Goal: Task Accomplishment & Management: Use online tool/utility

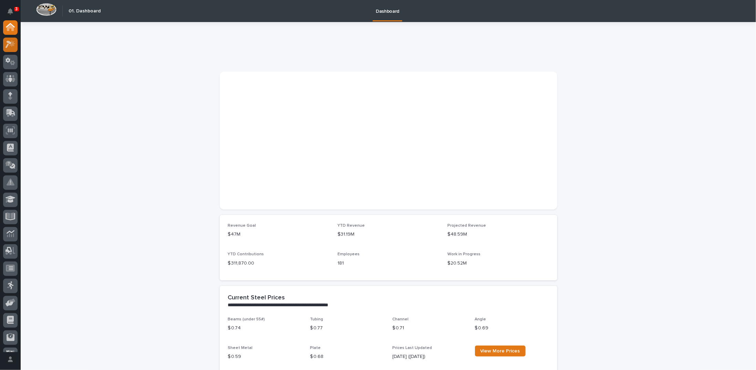
click at [5, 46] on div at bounding box center [10, 45] width 14 height 14
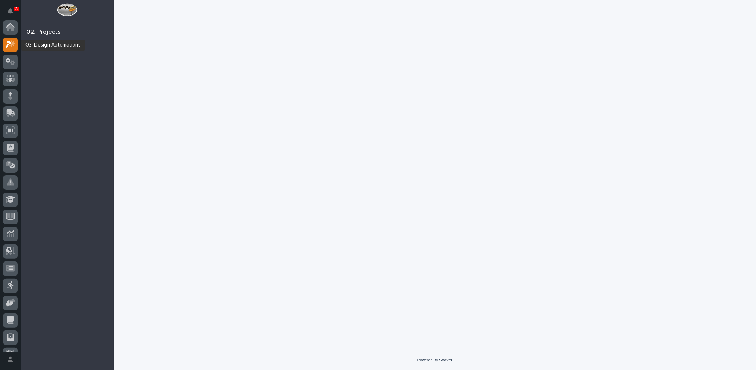
scroll to position [17, 0]
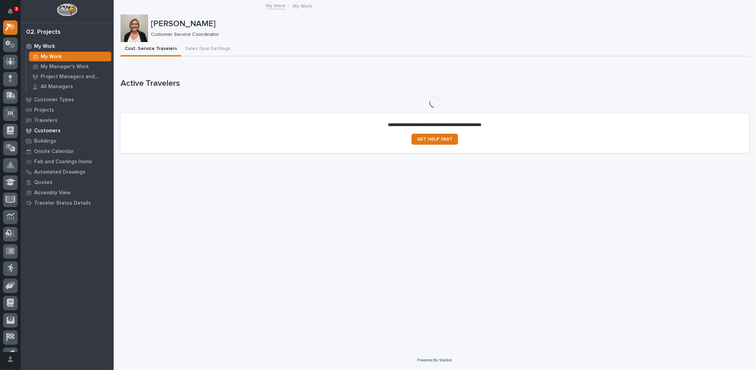
click at [46, 131] on p "Customers" at bounding box center [47, 131] width 27 height 6
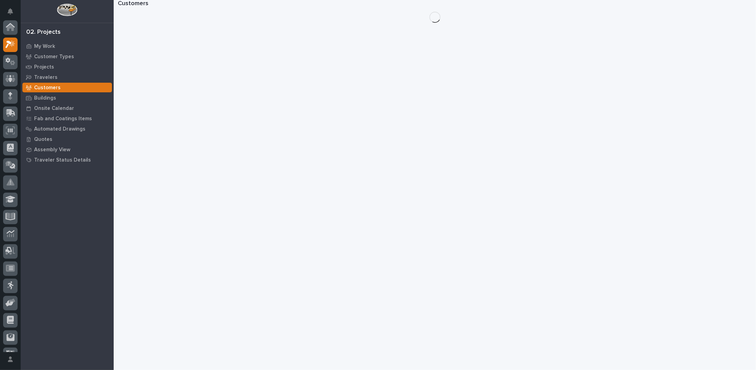
scroll to position [17, 0]
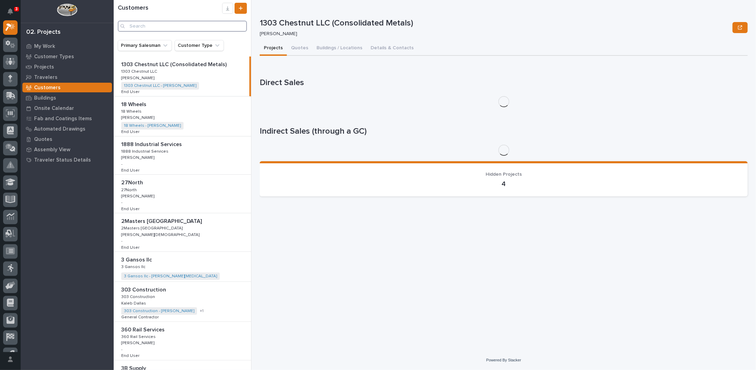
click at [170, 25] on input "Search" at bounding box center [182, 26] width 129 height 11
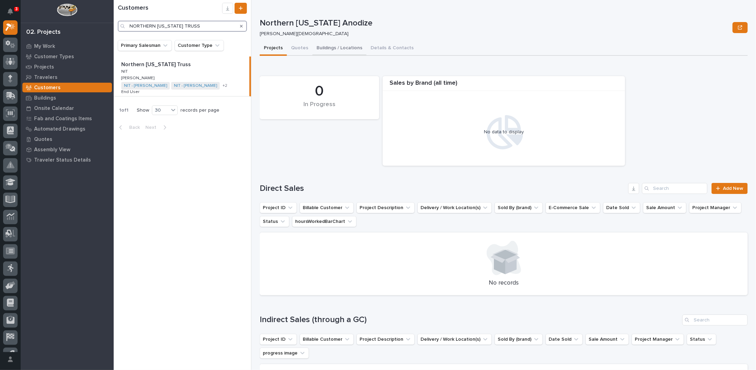
type input "NORTHERN [US_STATE] TRUSS"
click at [338, 49] on button "Buildings / Locations" at bounding box center [339, 48] width 54 height 14
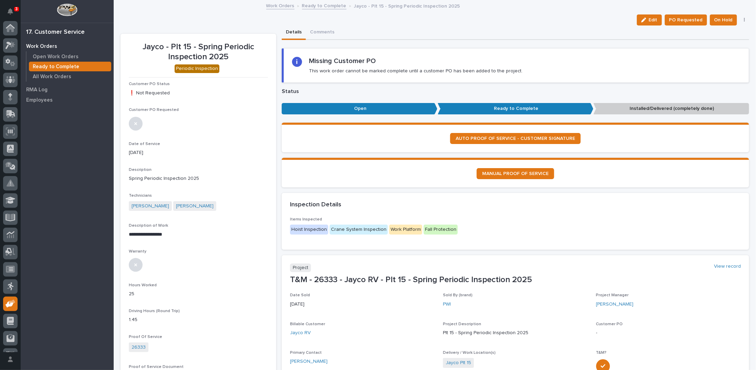
scroll to position [31, 0]
click at [308, 5] on link "Ready to Complete" at bounding box center [324, 5] width 44 height 8
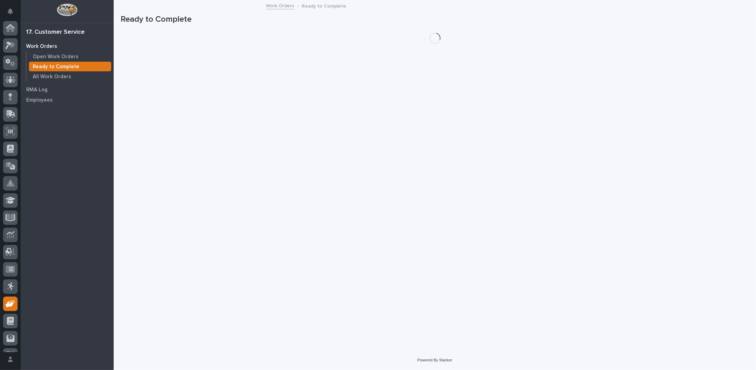
scroll to position [31, 0]
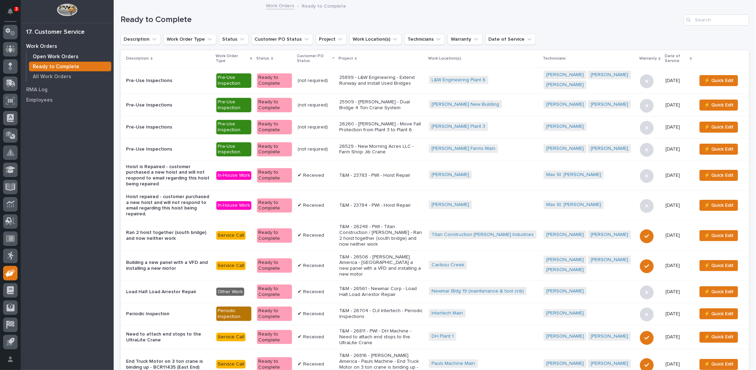
click at [65, 54] on p "Open Work Orders" at bounding box center [56, 57] width 46 height 6
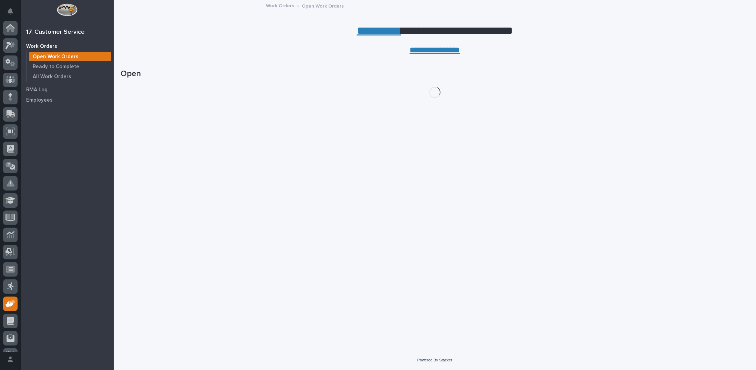
scroll to position [31, 0]
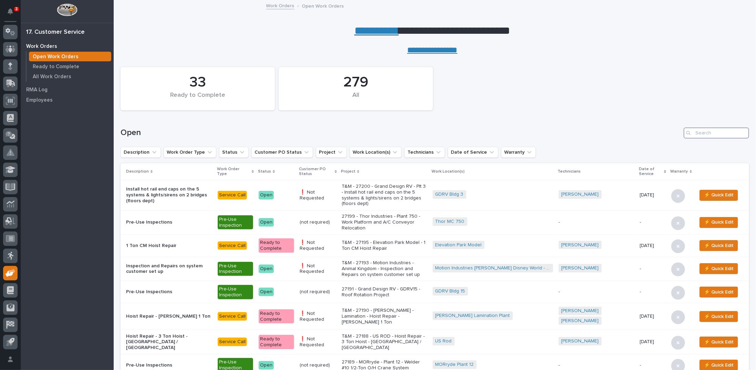
click at [707, 133] on input "Search" at bounding box center [715, 132] width 65 height 11
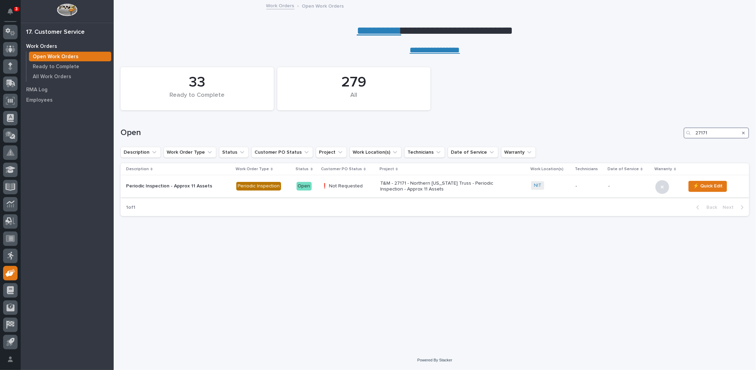
type input "27171"
click at [415, 188] on p "T&M - 27171 - Northern Indiana Truss - Periodic Inspection - Approx 11 Assets" at bounding box center [440, 186] width 120 height 12
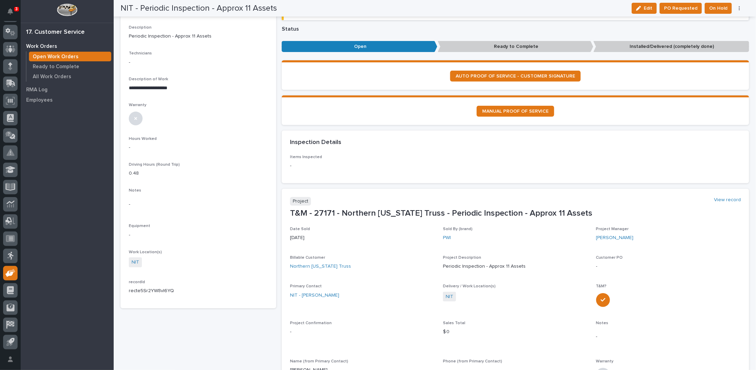
scroll to position [172, 0]
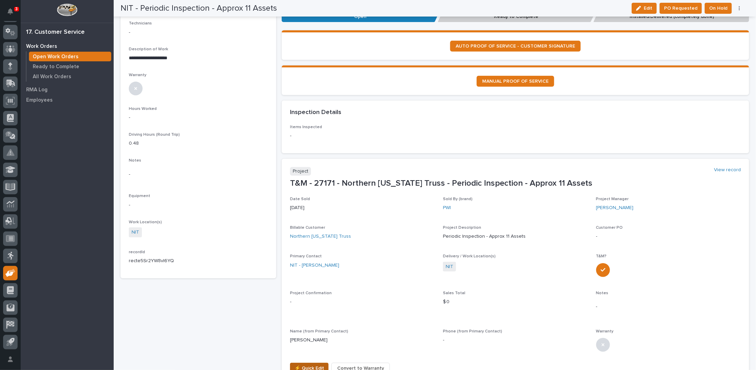
click at [307, 368] on span "⚡ Quick Edit" at bounding box center [309, 368] width 30 height 8
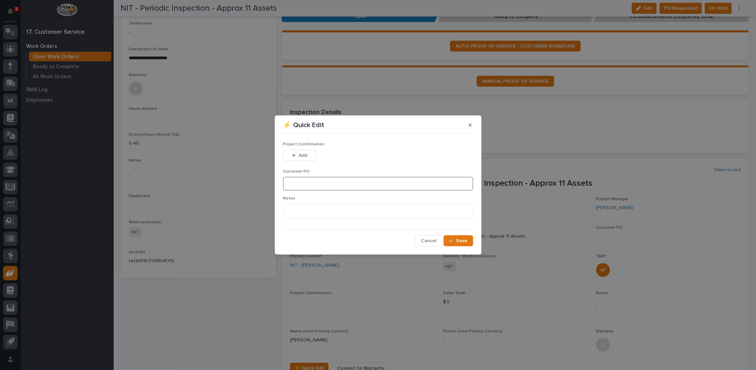
click at [290, 184] on input at bounding box center [378, 184] width 190 height 14
type input "s"
type input "SH091525PWI"
click at [466, 242] on span "Save" at bounding box center [461, 240] width 11 height 6
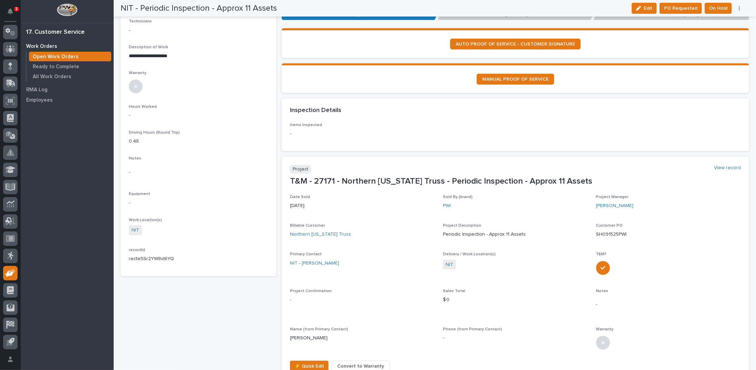
scroll to position [0, 0]
